Goal: Transaction & Acquisition: Download file/media

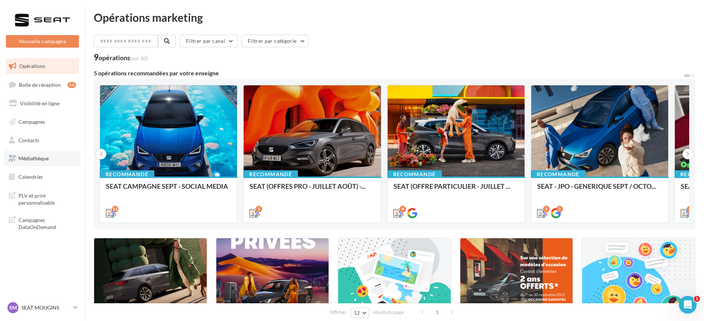
click at [59, 156] on link "Médiathèque" at bounding box center [42, 159] width 76 height 16
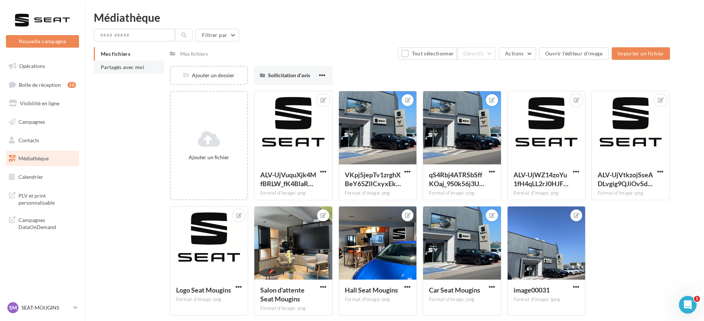
click at [108, 68] on span "Partagés avec moi" at bounding box center [123, 67] width 44 height 6
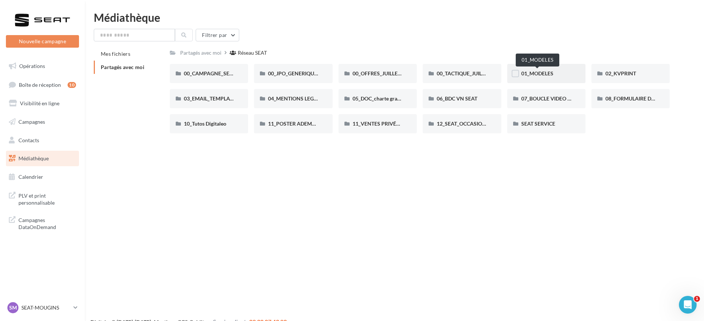
click at [534, 70] on span "01_MODELES" at bounding box center [537, 73] width 32 height 6
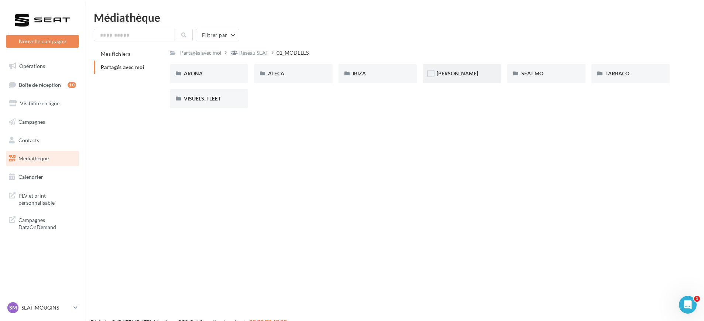
click at [450, 70] on div "LEON" at bounding box center [462, 73] width 50 height 7
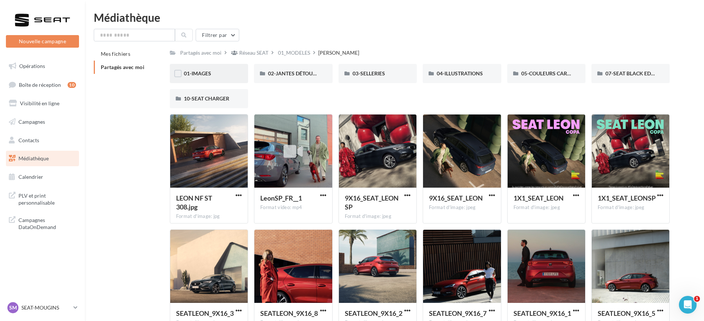
click at [211, 75] on div "01-IMAGES" at bounding box center [209, 73] width 50 height 7
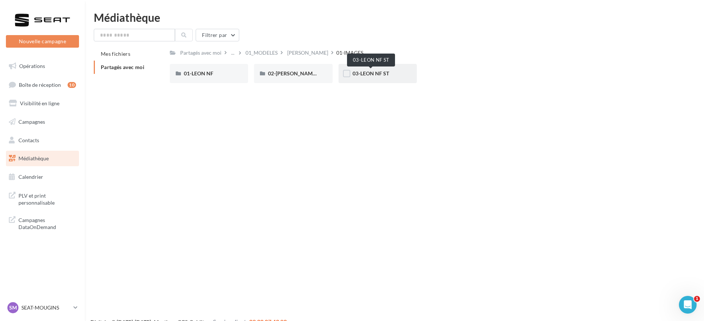
click at [363, 73] on span "03-LEON NF ST" at bounding box center [370, 73] width 37 height 6
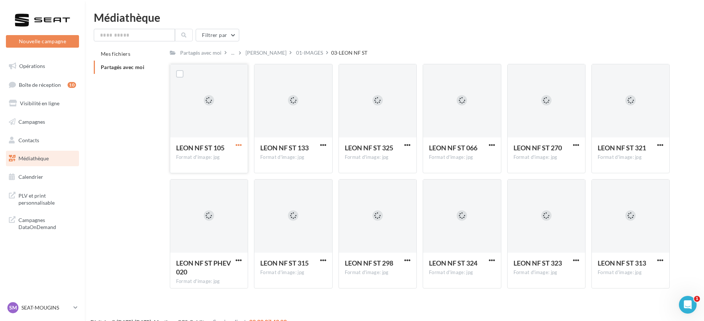
click at [240, 144] on span "button" at bounding box center [238, 145] width 6 height 6
click at [224, 154] on button "Télécharger" at bounding box center [206, 159] width 74 height 19
click at [295, 48] on div "01-IMAGES" at bounding box center [310, 52] width 30 height 11
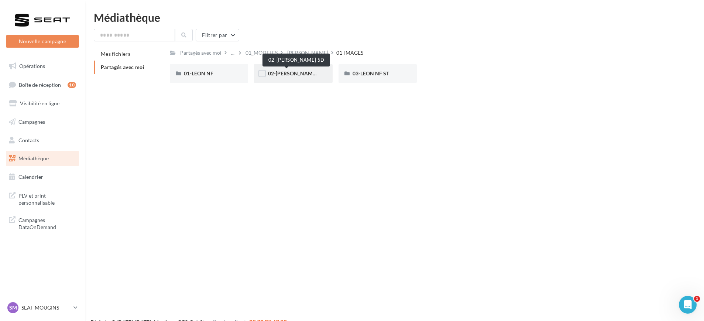
click at [285, 74] on span "02-LEON NF 5D" at bounding box center [296, 73] width 57 height 6
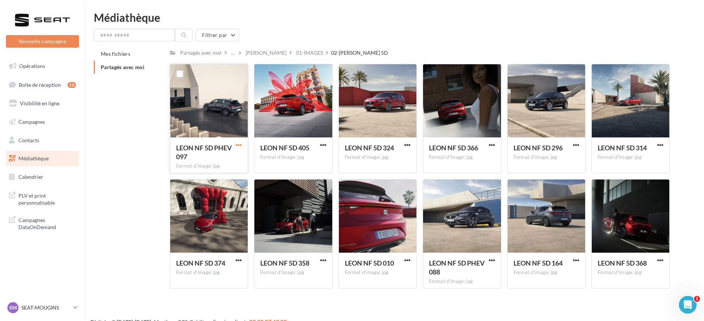
click at [240, 142] on span "button" at bounding box center [238, 145] width 6 height 6
click at [227, 160] on button "Télécharger" at bounding box center [206, 159] width 74 height 19
click at [577, 142] on span "button" at bounding box center [576, 145] width 6 height 6
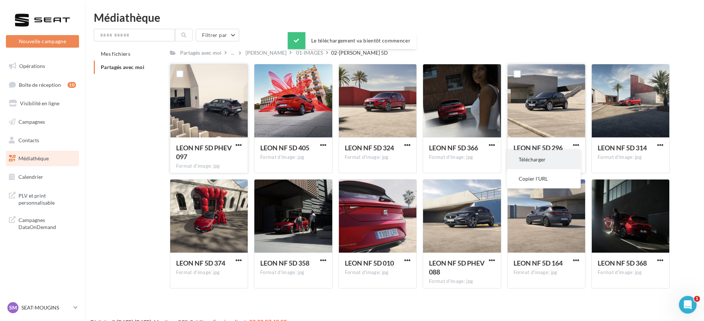
click at [533, 159] on button "Télécharger" at bounding box center [544, 159] width 74 height 19
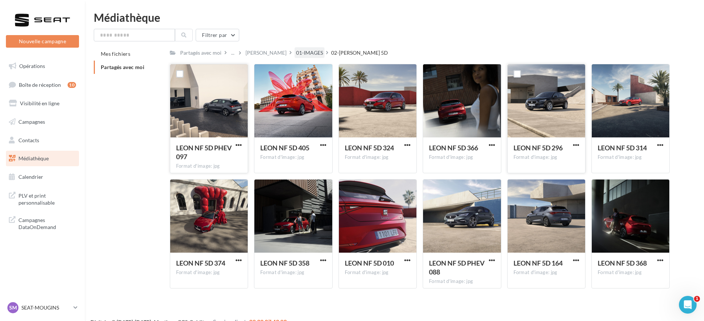
click at [296, 53] on div "01-IMAGES" at bounding box center [309, 52] width 27 height 7
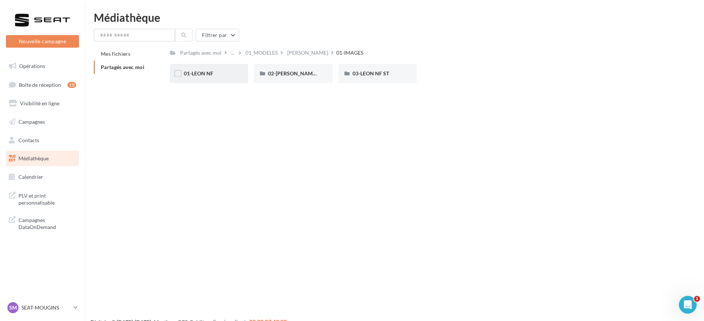
click at [210, 70] on span "01-LEON NF" at bounding box center [199, 73] width 30 height 6
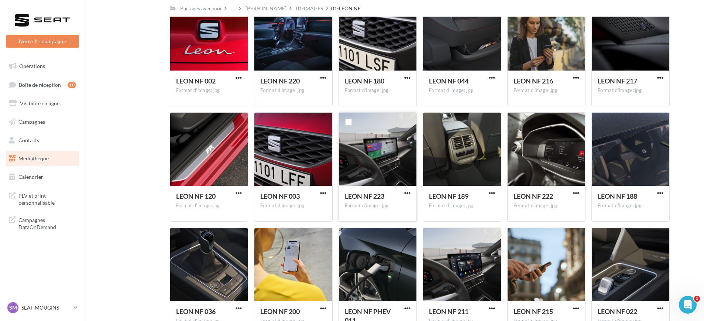
scroll to position [350, 0]
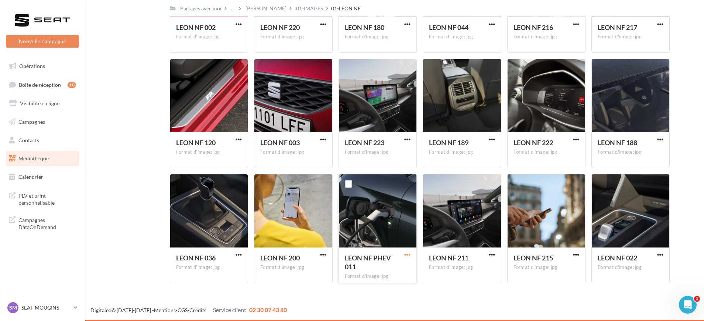
click at [409, 253] on span "button" at bounding box center [407, 254] width 6 height 6
click at [382, 266] on button "Télécharger" at bounding box center [375, 269] width 74 height 19
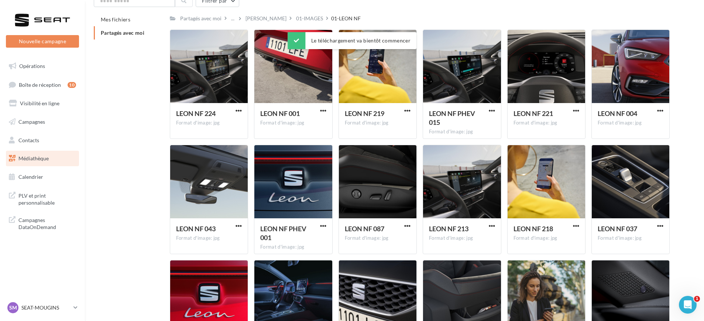
scroll to position [27, 0]
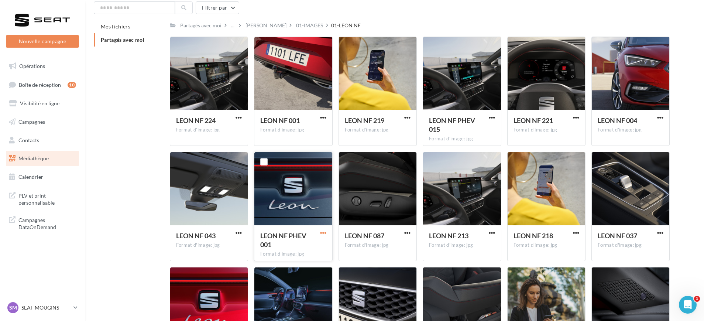
click at [321, 231] on span "button" at bounding box center [323, 233] width 6 height 6
click at [304, 244] on button "Télécharger" at bounding box center [291, 247] width 74 height 19
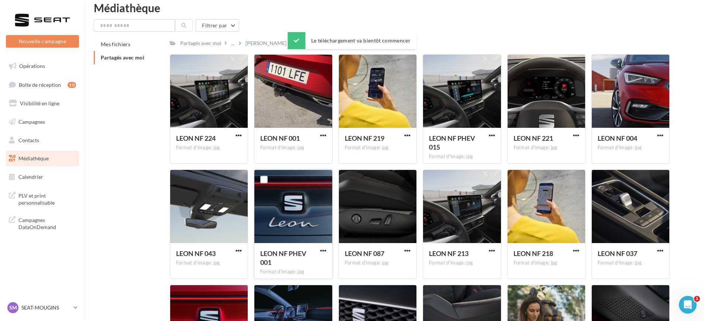
scroll to position [0, 0]
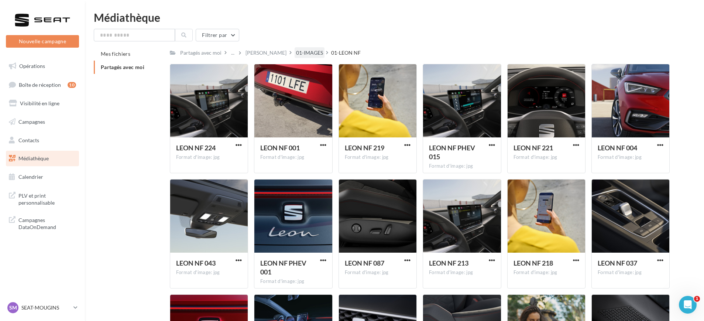
click at [296, 51] on div "01-IMAGES" at bounding box center [309, 52] width 27 height 7
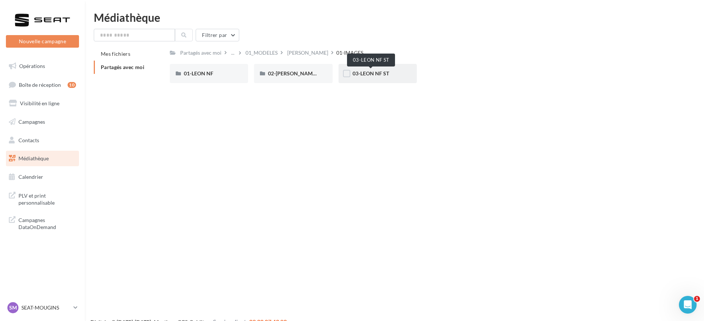
click at [369, 76] on span "03-LEON NF ST" at bounding box center [370, 73] width 37 height 6
